Goal: Task Accomplishment & Management: Manage account settings

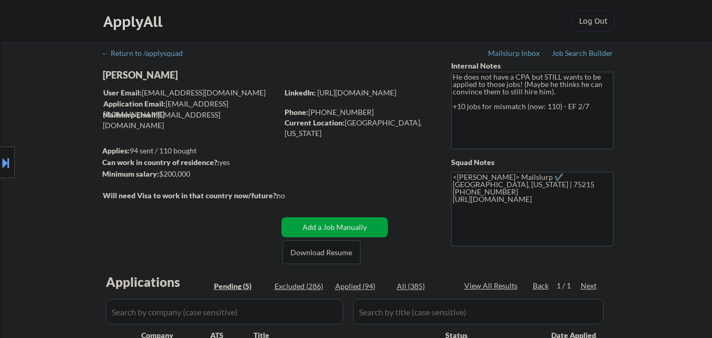
select select ""pending""
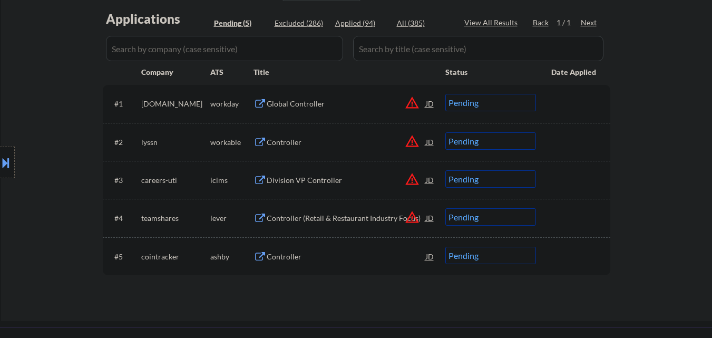
scroll to position [264, 0]
click at [298, 103] on div "Global Controller" at bounding box center [346, 103] width 159 height 11
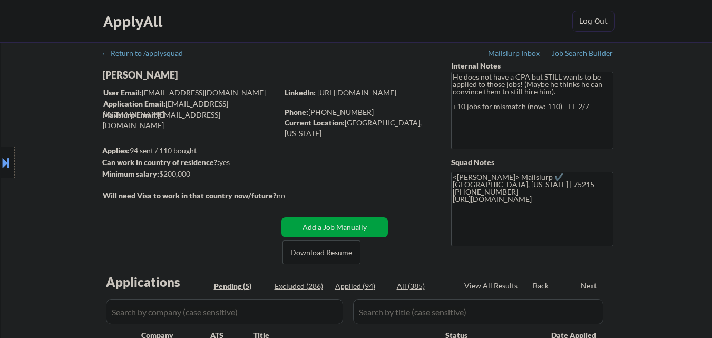
select select ""pending""
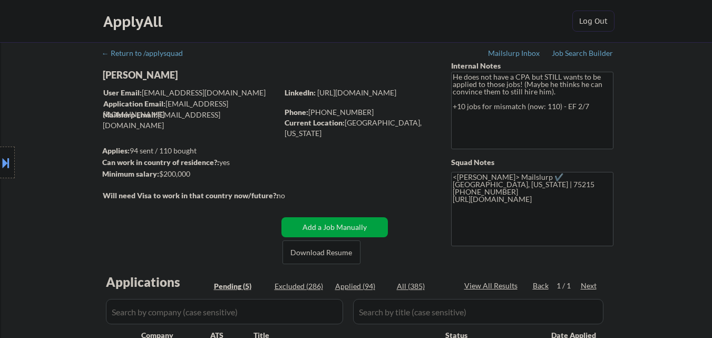
scroll to position [211, 0]
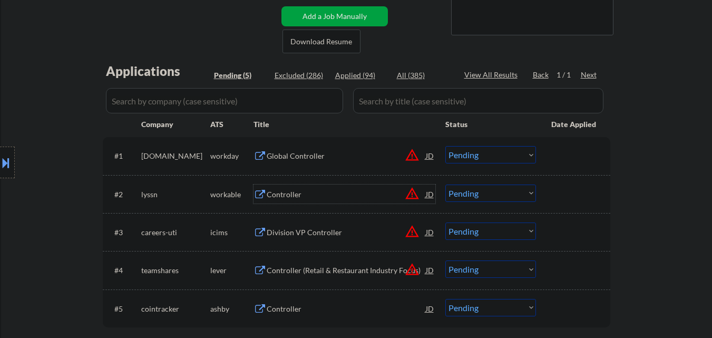
click at [286, 196] on div "Controller" at bounding box center [346, 194] width 159 height 11
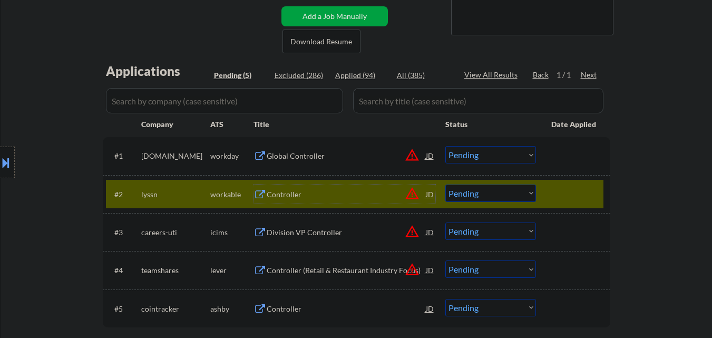
click at [499, 193] on select "Choose an option... Pending Applied Excluded (Questions) Excluded (Expired) Exc…" at bounding box center [490, 192] width 91 height 17
click at [445, 184] on select "Choose an option... Pending Applied Excluded (Questions) Excluded (Expired) Exc…" at bounding box center [490, 192] width 91 height 17
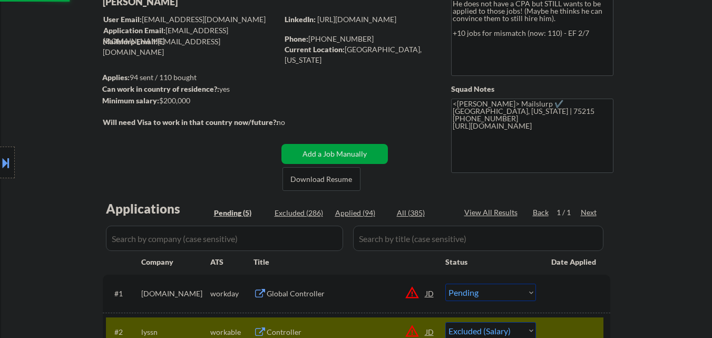
scroll to position [0, 0]
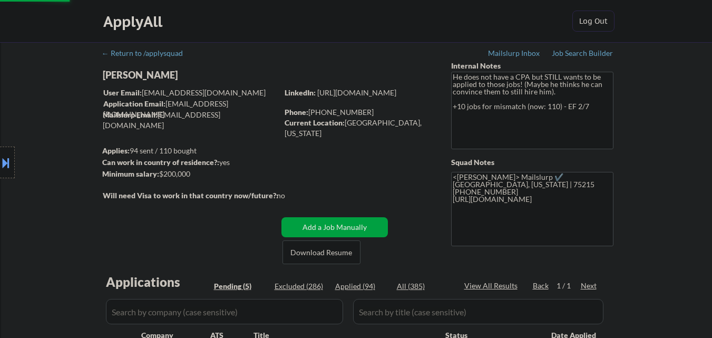
select select ""pending""
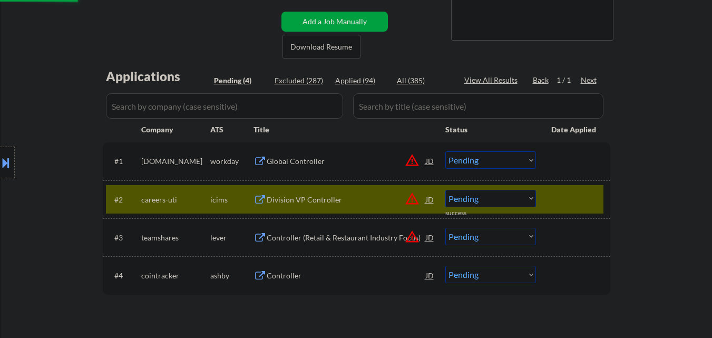
scroll to position [211, 0]
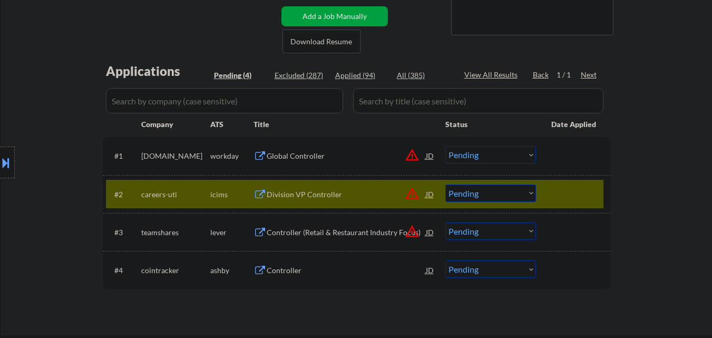
click at [352, 229] on div "Controller (Retail & Restaurant Industry Focus)" at bounding box center [346, 232] width 159 height 11
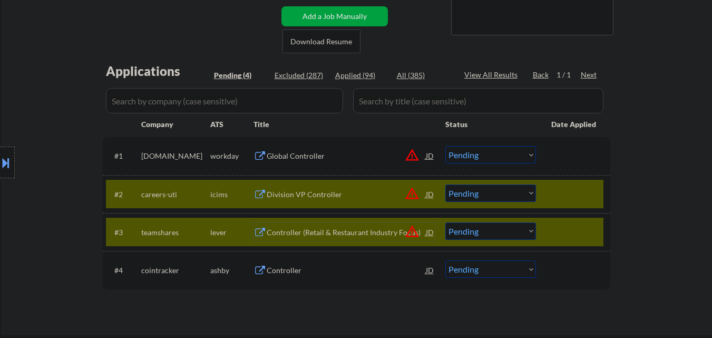
click at [553, 234] on div at bounding box center [574, 231] width 46 height 19
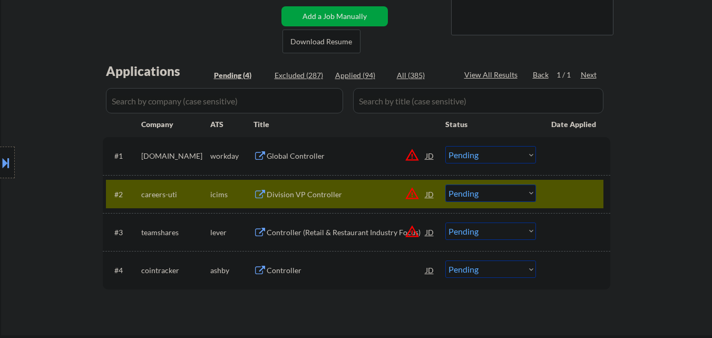
click at [460, 201] on select "Choose an option... Pending Applied Excluded (Questions) Excluded (Expired) Exc…" at bounding box center [490, 192] width 91 height 17
click at [549, 193] on div "#2 careers-uti icims Division VP Controller JD warning_amber Choose an option..…" at bounding box center [355, 194] width 498 height 28
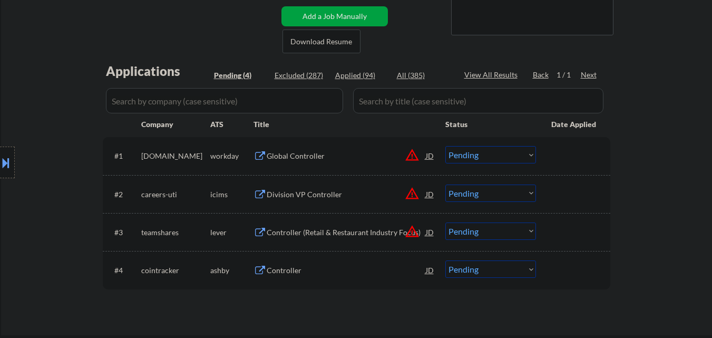
click at [471, 231] on select "Choose an option... Pending Applied Excluded (Questions) Excluded (Expired) Exc…" at bounding box center [490, 230] width 91 height 17
click at [445, 222] on select "Choose an option... Pending Applied Excluded (Questions) Excluded (Expired) Exc…" at bounding box center [490, 230] width 91 height 17
click at [291, 194] on div "Division VP Controller" at bounding box center [346, 194] width 159 height 11
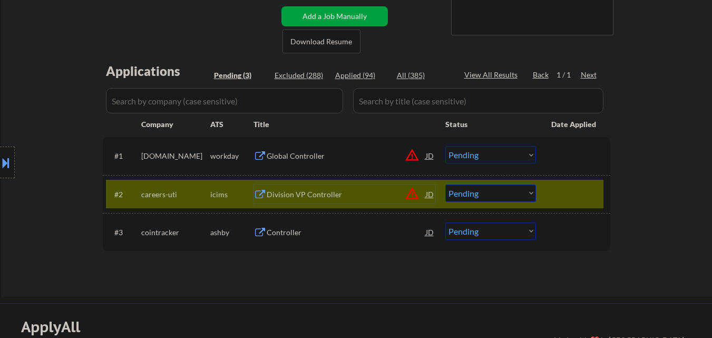
click at [293, 155] on div "Global Controller" at bounding box center [346, 156] width 159 height 11
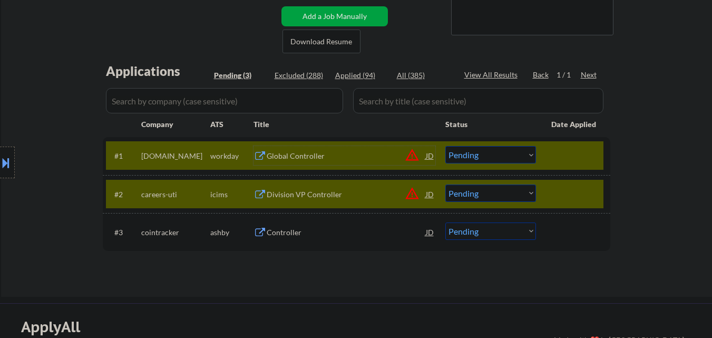
click at [574, 194] on div at bounding box center [574, 193] width 46 height 19
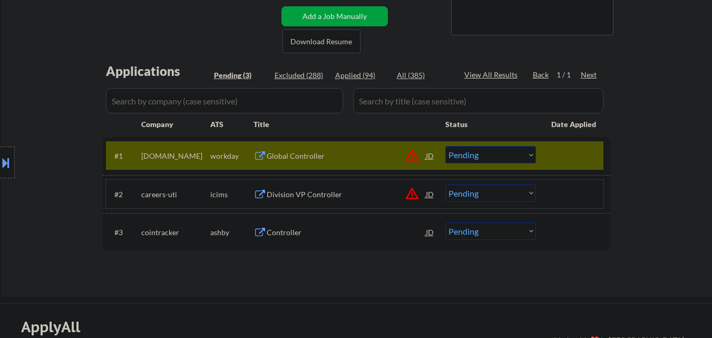
click at [310, 153] on div "Global Controller" at bounding box center [346, 156] width 159 height 11
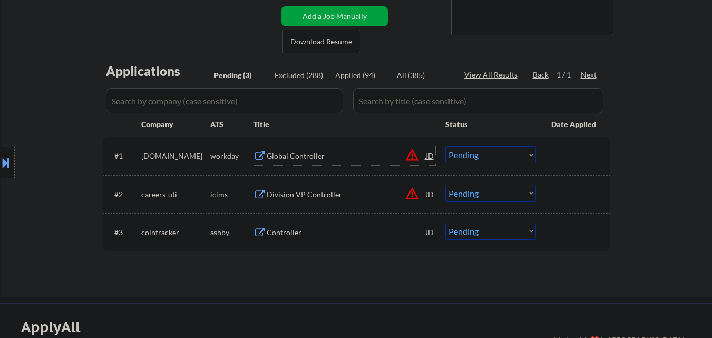
click at [6, 156] on button at bounding box center [6, 162] width 12 height 17
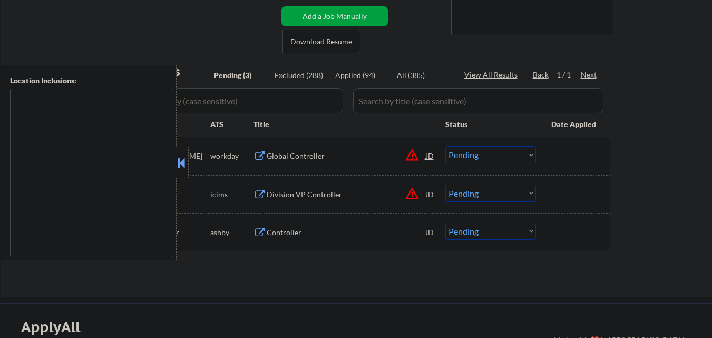
click at [181, 168] on button at bounding box center [182, 163] width 12 height 16
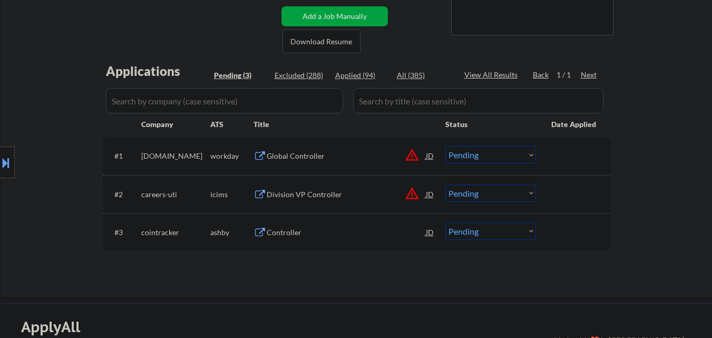
click at [296, 234] on div "Controller" at bounding box center [346, 232] width 159 height 11
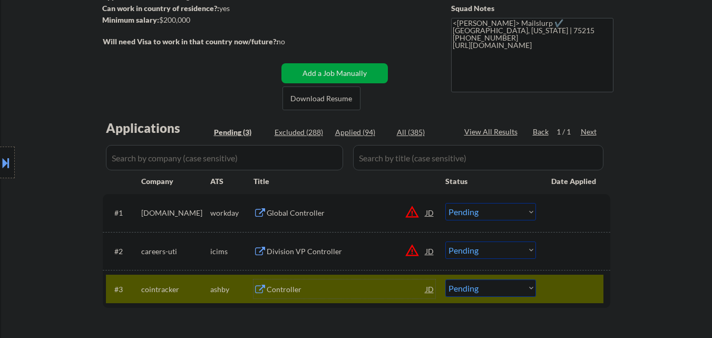
scroll to position [158, 0]
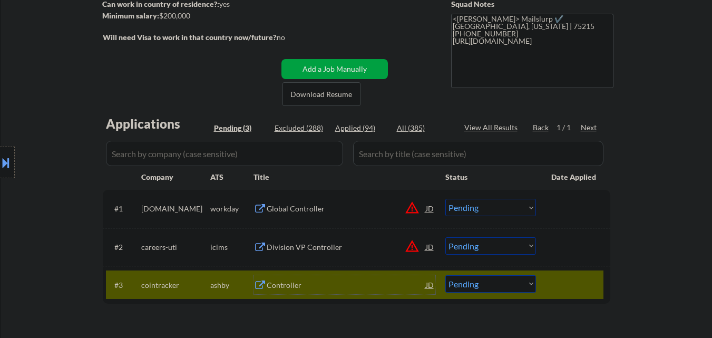
click at [273, 287] on div "Controller" at bounding box center [346, 285] width 159 height 11
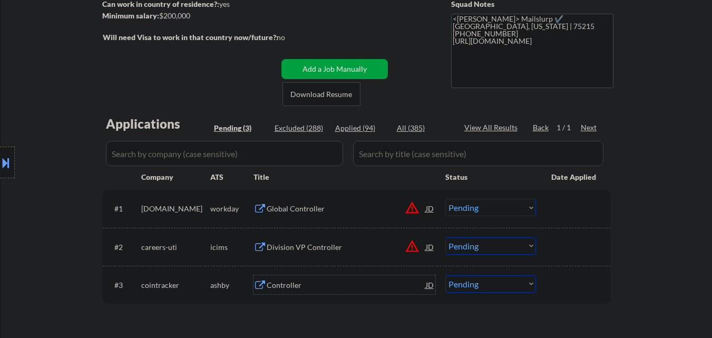
click at [500, 277] on select "Choose an option... Pending Applied Excluded (Questions) Excluded (Expired) Exc…" at bounding box center [490, 283] width 91 height 17
select select ""excluded""
click at [445, 275] on select "Choose an option... Pending Applied Excluded (Questions) Excluded (Expired) Exc…" at bounding box center [490, 283] width 91 height 17
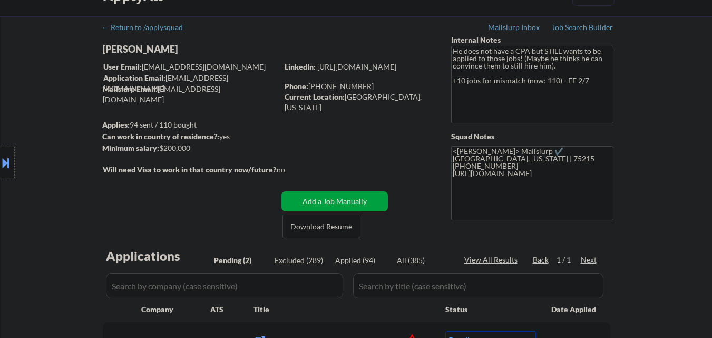
scroll to position [264, 0]
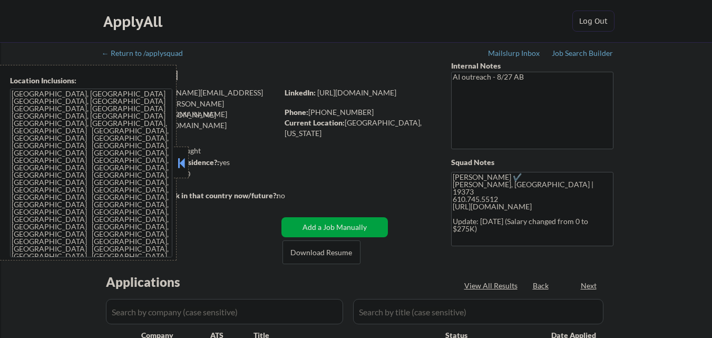
click at [182, 162] on button at bounding box center [182, 163] width 12 height 16
select select ""pending""
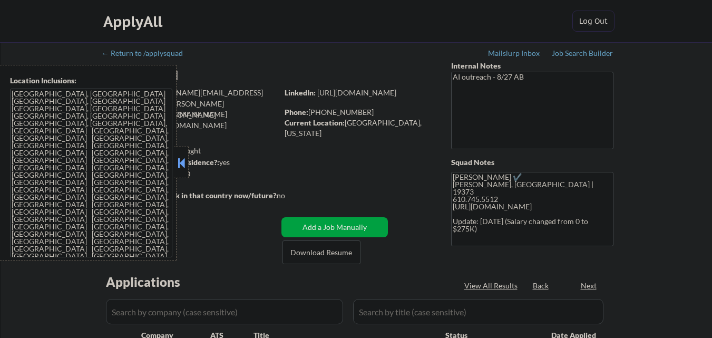
select select ""pending""
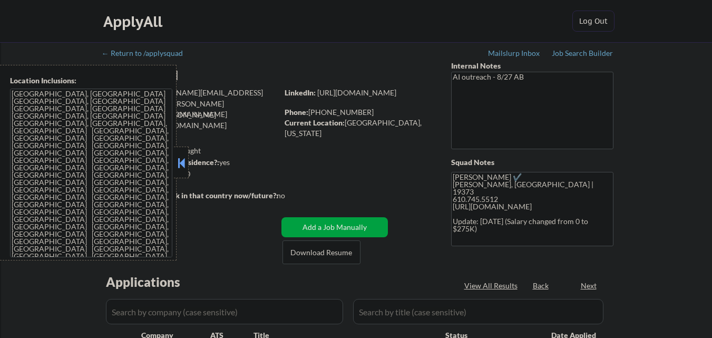
select select ""pending""
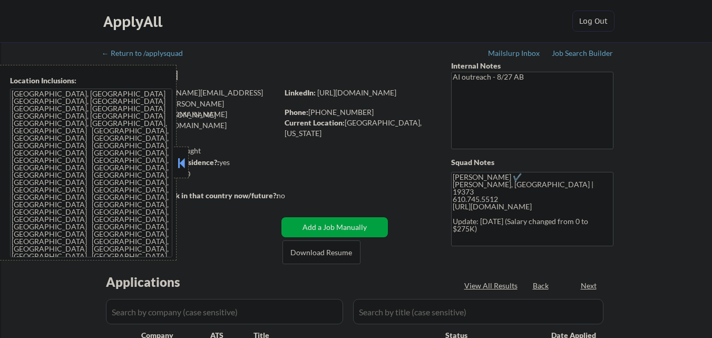
select select ""pending""
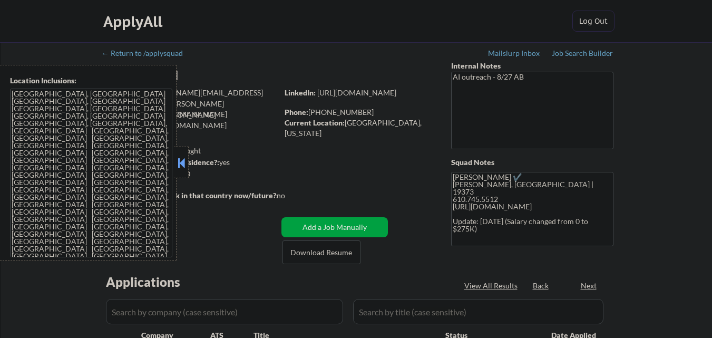
select select ""pending""
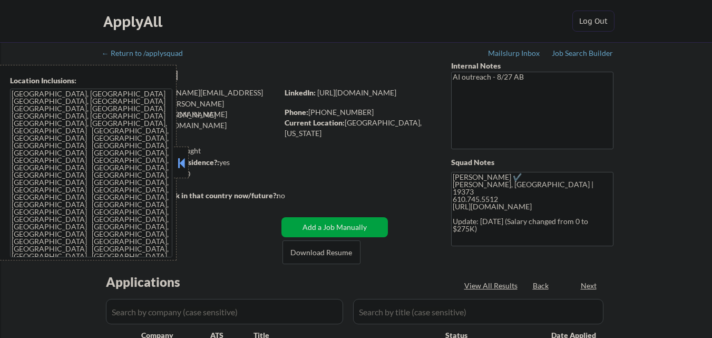
select select ""pending""
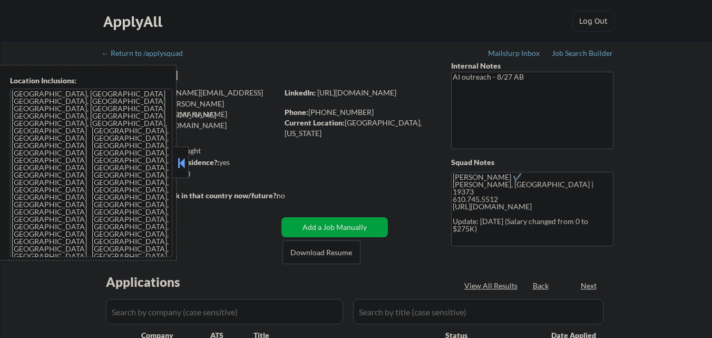
select select ""pending""
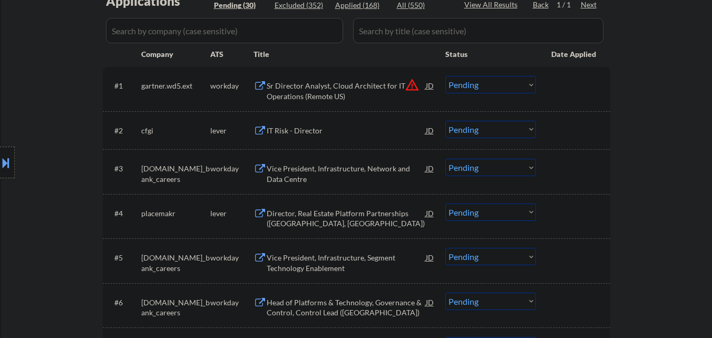
scroll to position [264, 0]
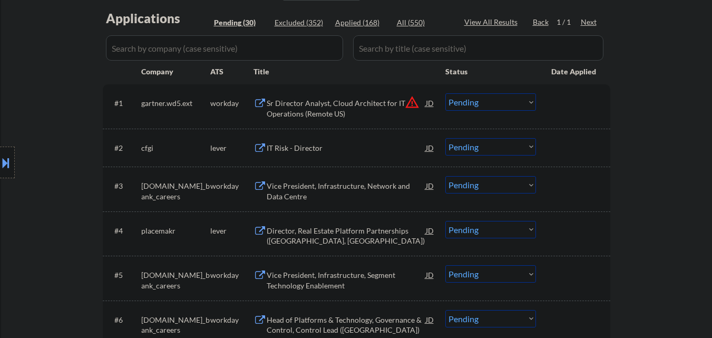
click at [299, 148] on div "IT Risk - Director" at bounding box center [346, 148] width 159 height 11
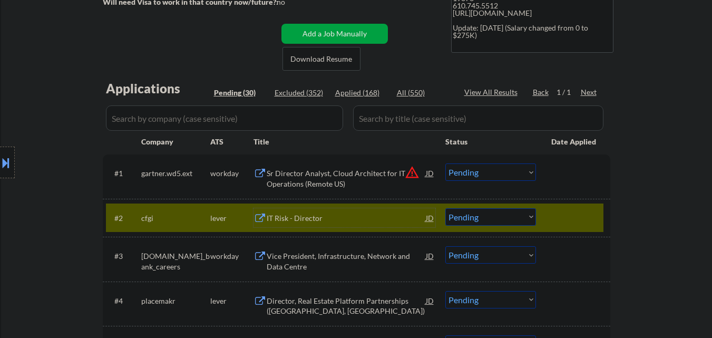
scroll to position [211, 0]
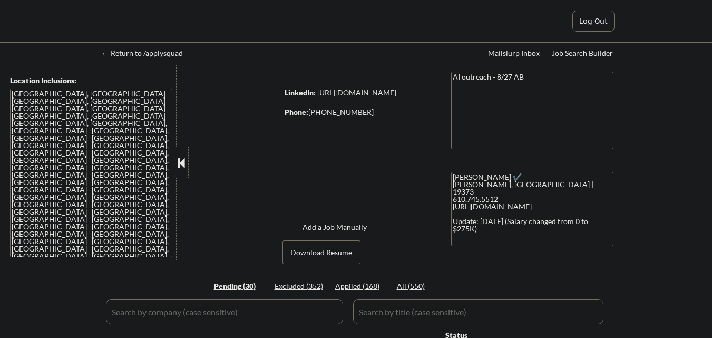
select select ""pending""
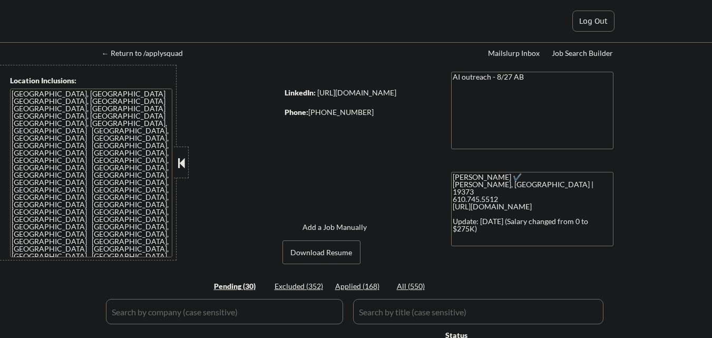
select select ""pending""
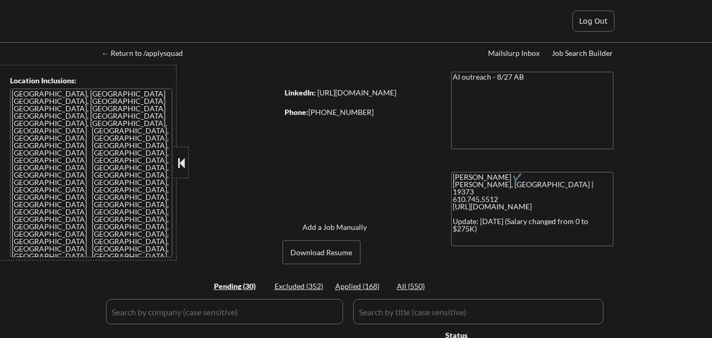
select select ""pending""
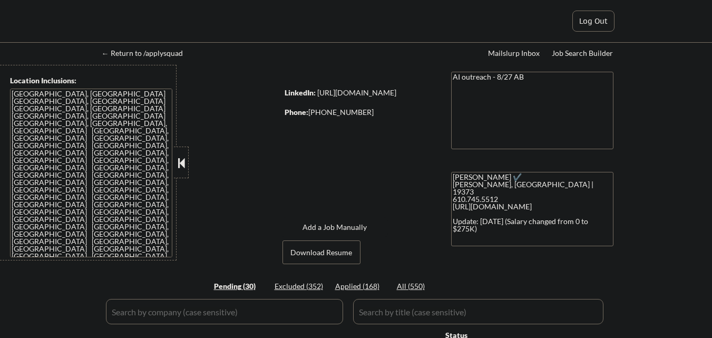
select select ""pending""
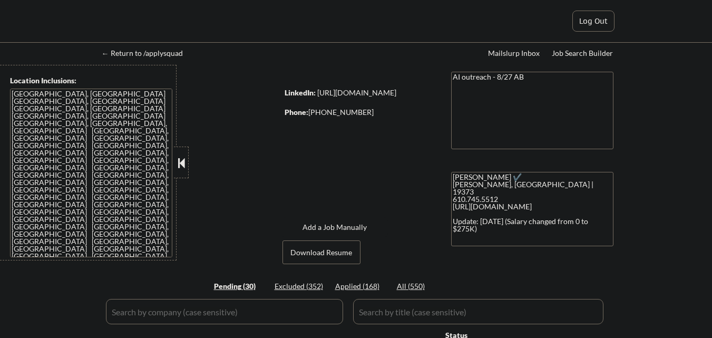
select select ""pending""
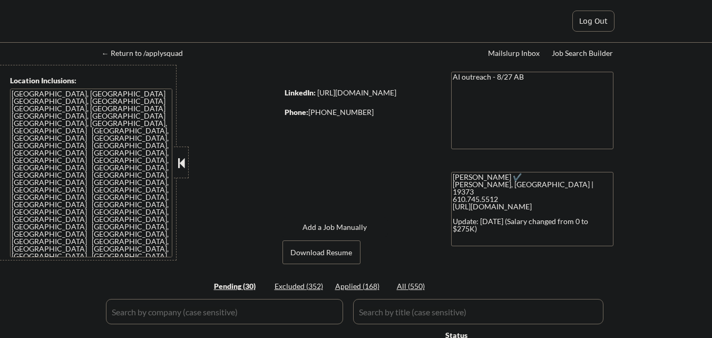
select select ""pending""
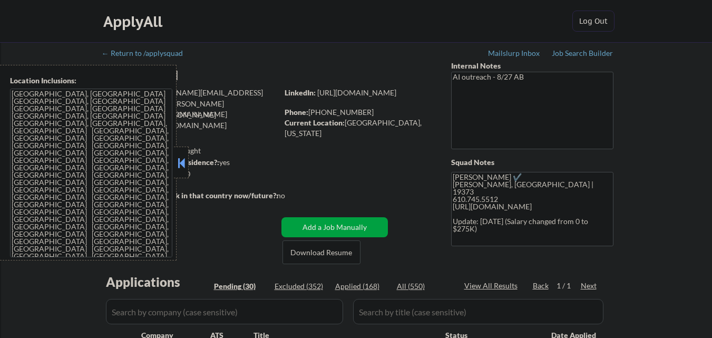
click at [182, 162] on button at bounding box center [182, 163] width 12 height 16
select select ""pending""
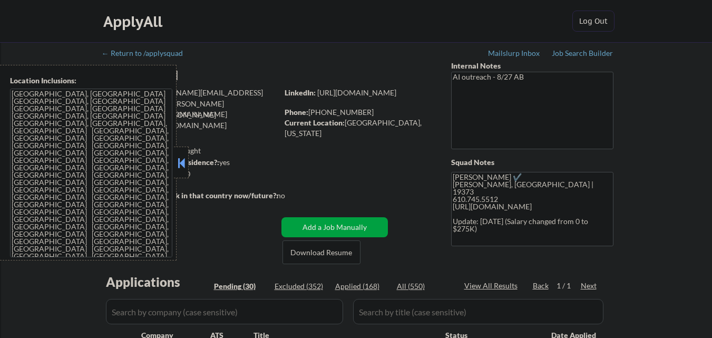
select select ""pending""
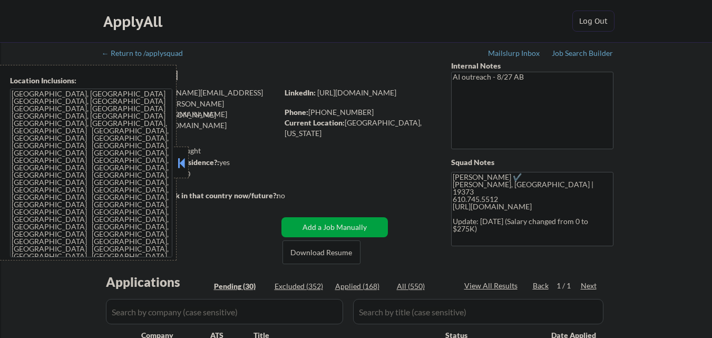
select select ""pending""
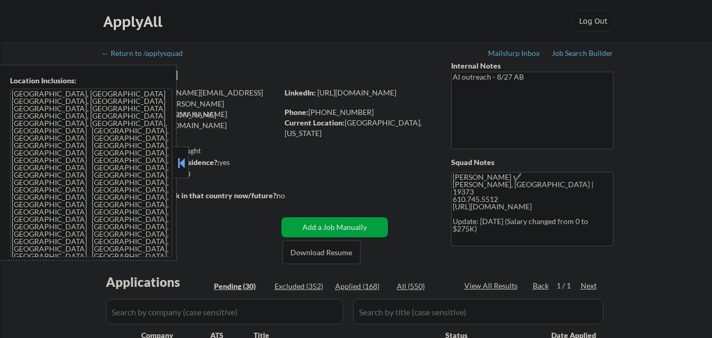
select select ""pending""
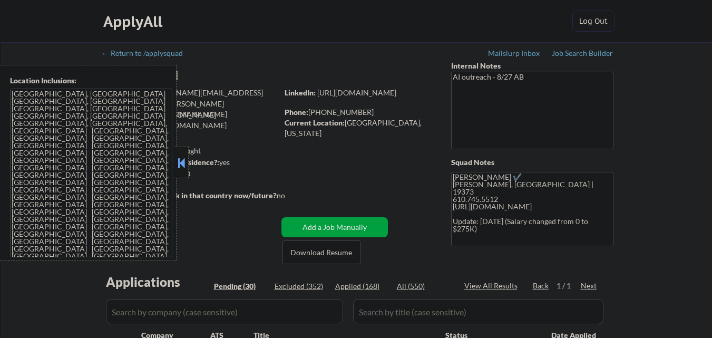
select select ""pending""
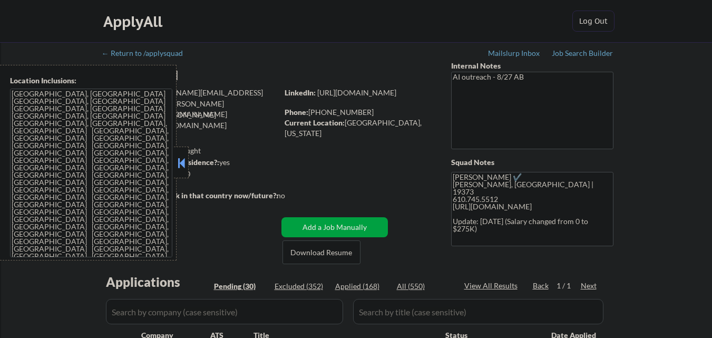
select select ""pending""
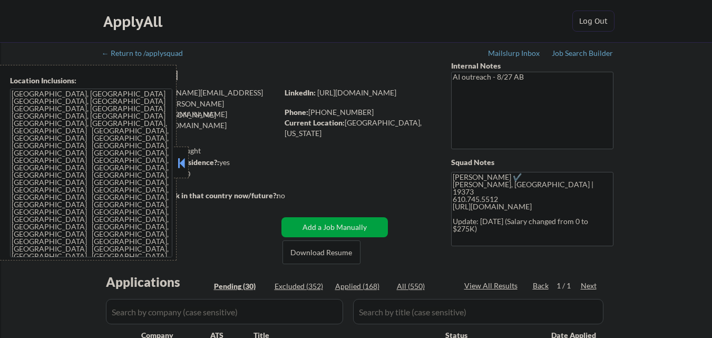
select select ""pending""
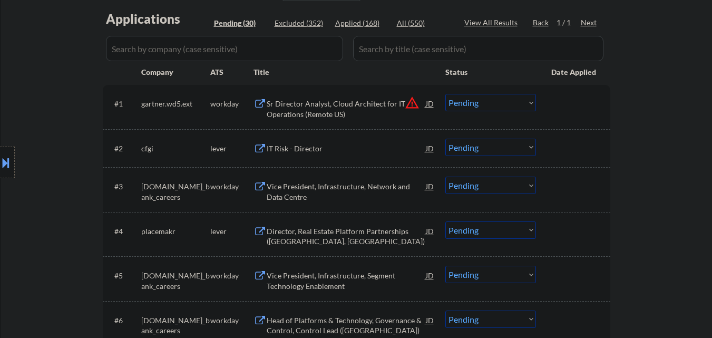
scroll to position [264, 0]
click at [299, 144] on div "IT Risk - Director" at bounding box center [346, 148] width 159 height 11
